Goal: Information Seeking & Learning: Learn about a topic

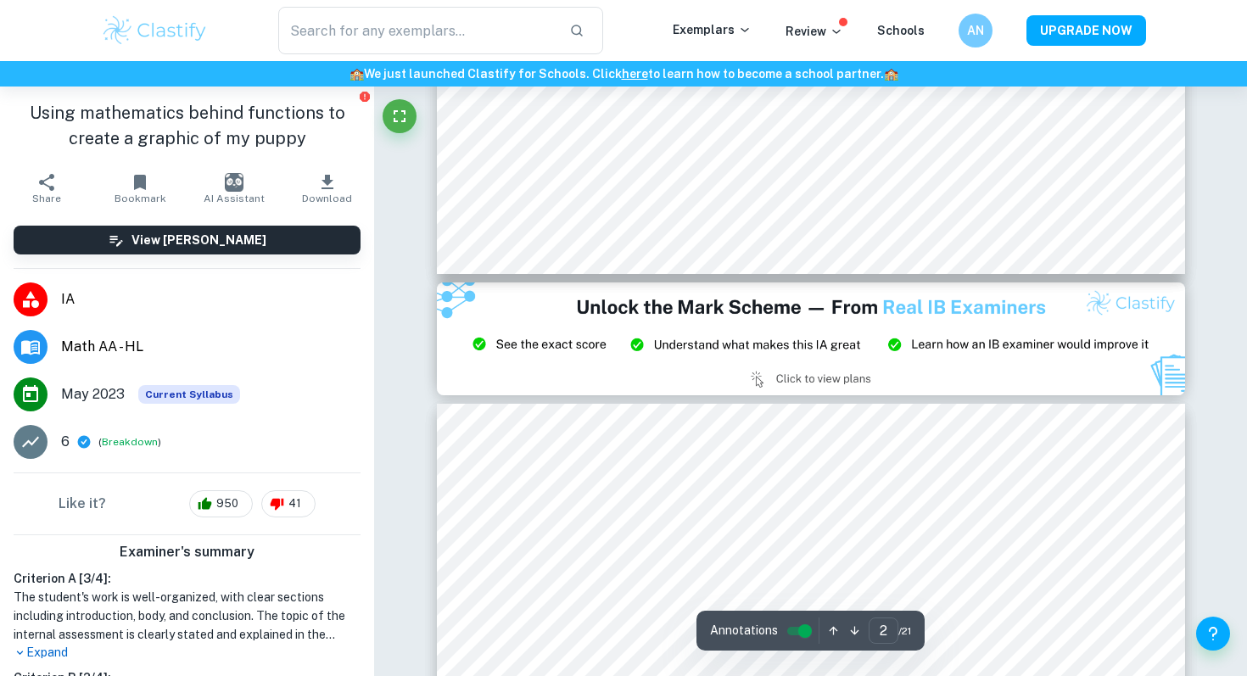
type input "3"
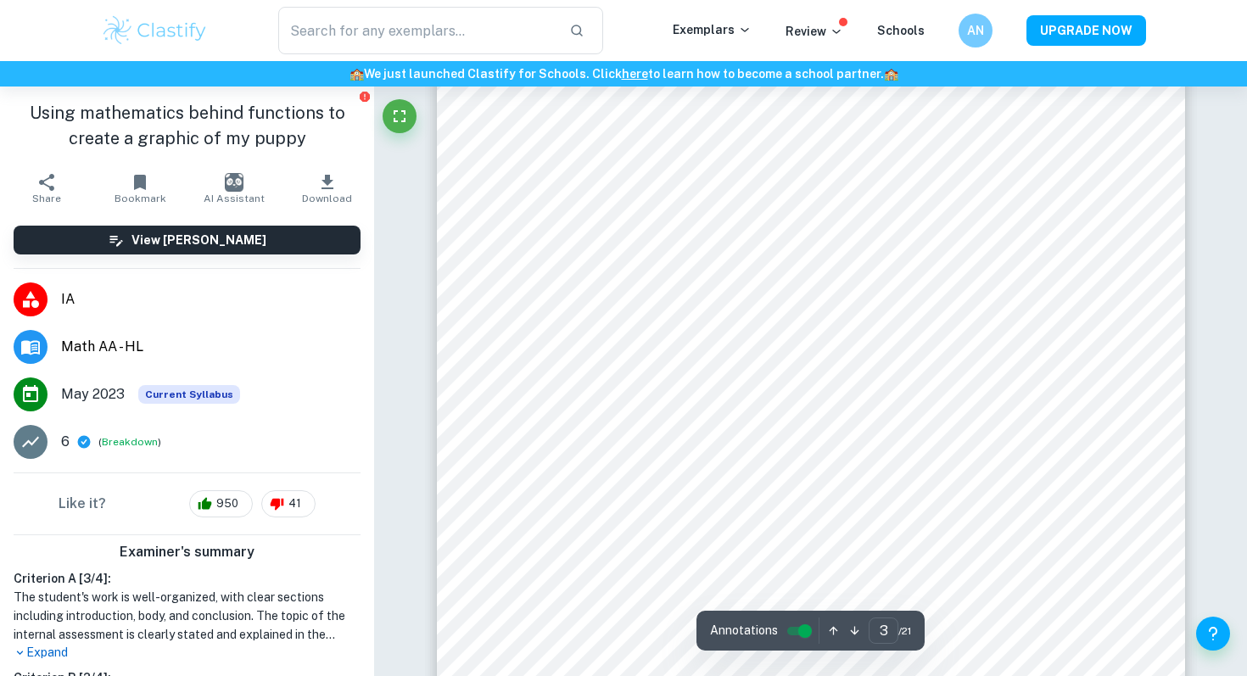
scroll to position [2645, 0]
